Goal: Task Accomplishment & Management: Manage account settings

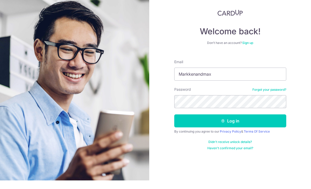
scroll to position [9, 0]
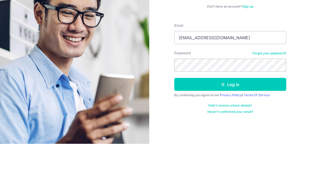
type input "[EMAIL_ADDRESS][DOMAIN_NAME]"
click at [261, 123] on button "Log in" at bounding box center [230, 129] width 112 height 13
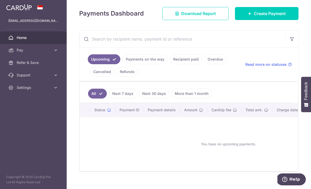
scroll to position [69, 0]
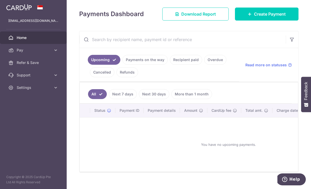
click at [122, 65] on link "Payments on the way" at bounding box center [144, 60] width 45 height 10
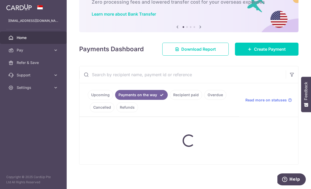
scroll to position [30, 0]
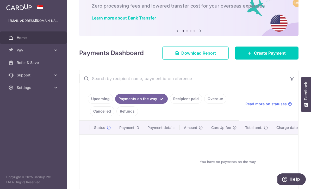
click at [170, 104] on link "Recipient paid" at bounding box center [186, 99] width 32 height 10
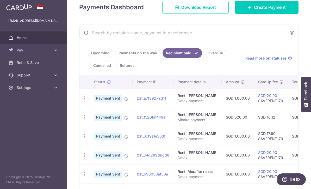
click at [114, 70] on link "Cancelled" at bounding box center [102, 66] width 24 height 10
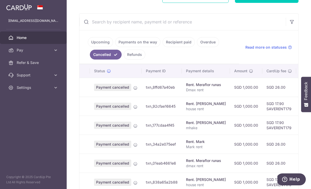
click at [145, 60] on link "Refunds" at bounding box center [135, 55] width 22 height 10
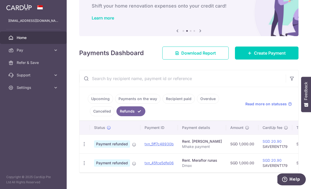
click at [197, 104] on link "Overdue" at bounding box center [208, 99] width 22 height 10
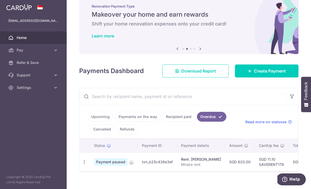
scroll to position [12, 0]
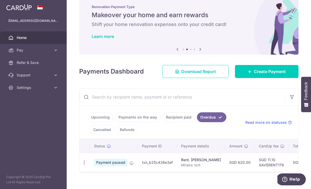
click at [258, 125] on span "Read more on statuses" at bounding box center [265, 122] width 41 height 5
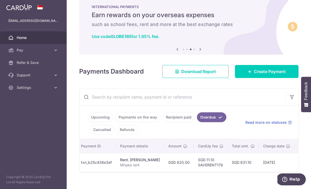
scroll to position [0, 61]
click at [138, 135] on link "Refunds" at bounding box center [127, 130] width 22 height 10
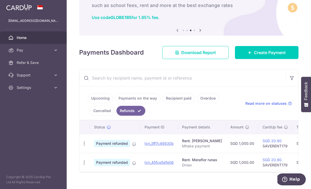
click at [114, 116] on link "Cancelled" at bounding box center [102, 111] width 24 height 10
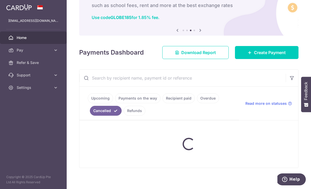
scroll to position [30, 0]
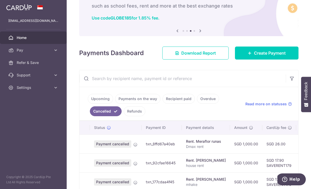
click at [197, 104] on link "Overdue" at bounding box center [208, 99] width 22 height 10
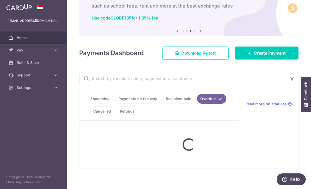
scroll to position [12, 0]
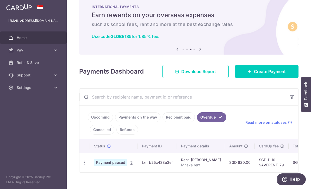
click at [113, 129] on ul "Upcoming Payments on the way Recipient paid Overdue Cancelled Refunds" at bounding box center [158, 123] width 159 height 34
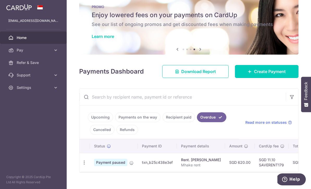
click at [162, 122] on link "Recipient paid" at bounding box center [178, 117] width 32 height 10
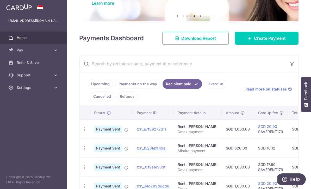
click at [115, 89] on link "Payments on the way" at bounding box center [137, 84] width 45 height 10
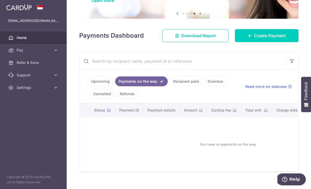
scroll to position [47, 0]
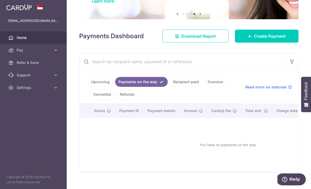
click at [88, 87] on link "Upcoming" at bounding box center [100, 82] width 25 height 10
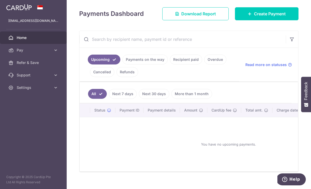
scroll to position [69, 0]
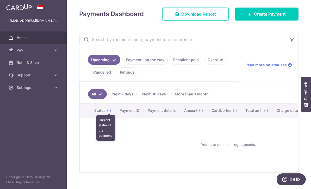
click at [107, 113] on icon at bounding box center [109, 110] width 4 height 4
click at [204, 65] on link "Overdue" at bounding box center [215, 60] width 22 height 10
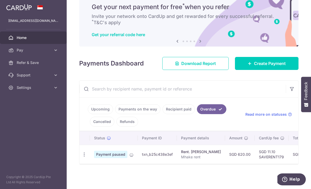
scroll to position [12, 0]
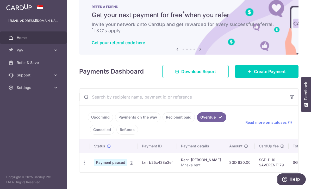
click at [81, 165] on icon "button" at bounding box center [83, 162] width 5 height 5
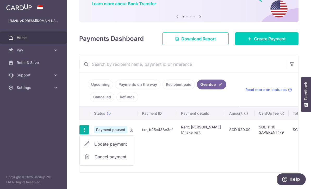
click at [94, 147] on span "Update payment" at bounding box center [111, 144] width 35 height 6
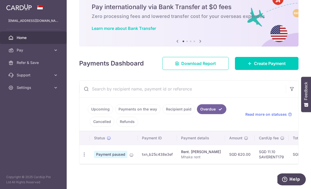
radio input "true"
type input "620.00"
type input "30/09/2025"
type input "Mhake rent"
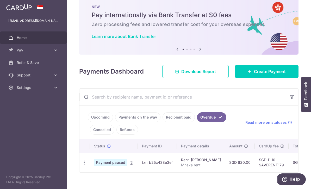
type input "SAVERENT179"
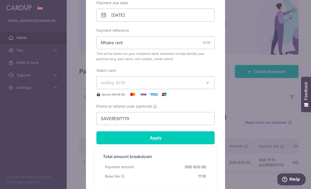
scroll to position [169, 0]
click at [130, 14] on input "30/09/2025" at bounding box center [155, 15] width 118 height 13
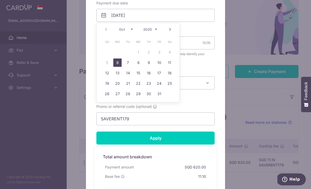
click at [119, 63] on link "6" at bounding box center [117, 63] width 8 height 8
type input "06/10/2025"
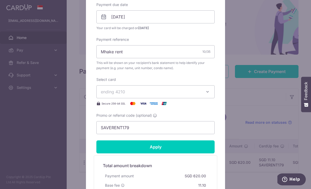
scroll to position [167, 0]
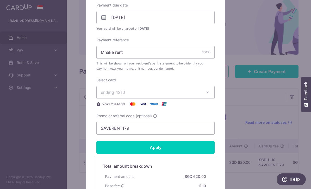
click at [163, 149] on input "Apply" at bounding box center [155, 147] width 118 height 13
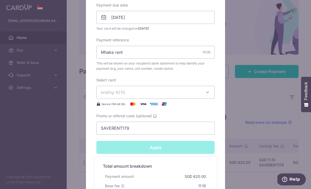
type input "Successfully Applied"
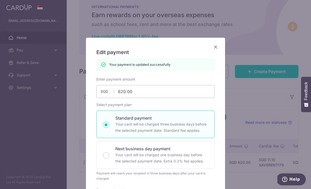
scroll to position [0, 0]
click at [217, 49] on icon "Close" at bounding box center [215, 47] width 6 height 7
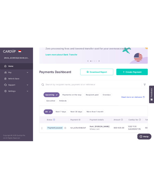
scroll to position [34, 0]
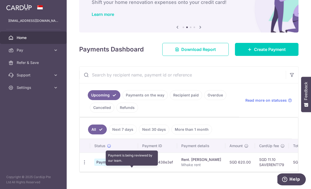
click at [130, 165] on icon at bounding box center [132, 163] width 4 height 4
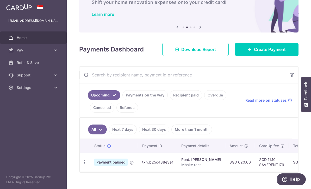
click at [94, 166] on span "Payment paused" at bounding box center [110, 162] width 33 height 7
